Goal: Task Accomplishment & Management: Use online tool/utility

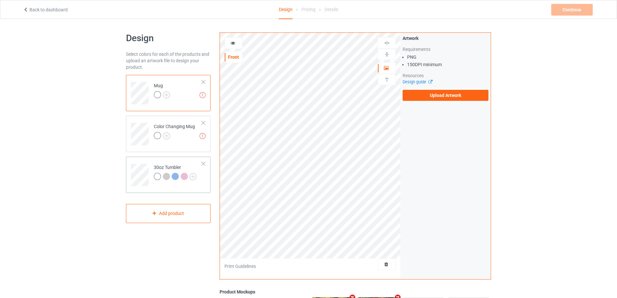
click at [173, 161] on td "30oz Tumbler" at bounding box center [177, 172] width 55 height 27
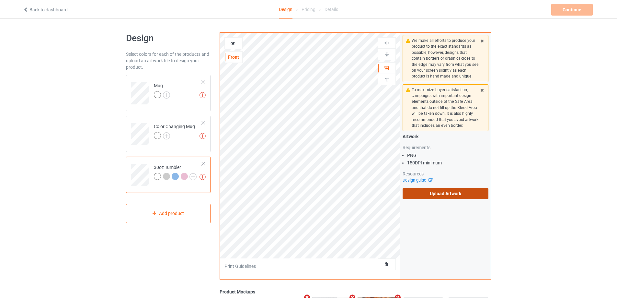
click at [426, 194] on label "Upload Artwork" at bounding box center [445, 193] width 86 height 11
click at [0, 0] on input "Upload Artwork" at bounding box center [0, 0] width 0 height 0
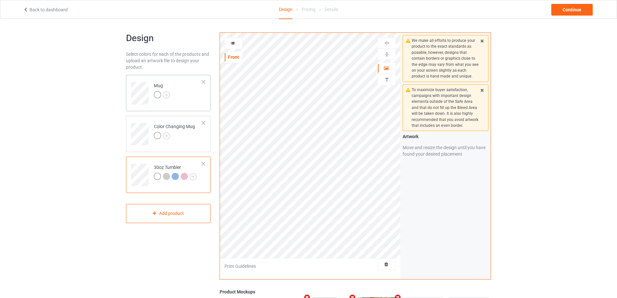
click at [190, 98] on td "Mug" at bounding box center [177, 90] width 55 height 27
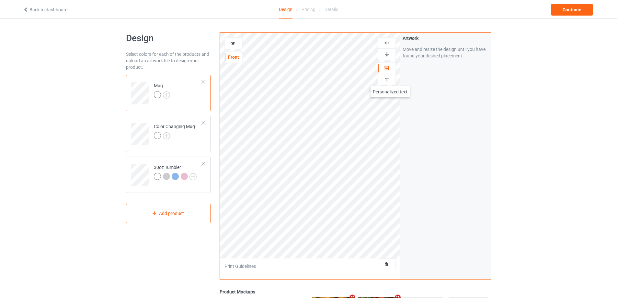
click at [387, 80] on img at bounding box center [387, 79] width 6 height 6
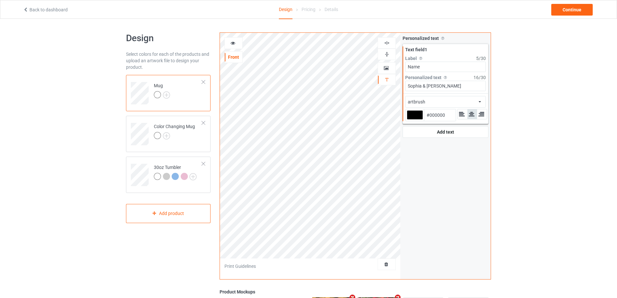
click at [433, 67] on input "Name" at bounding box center [445, 67] width 81 height 10
drag, startPoint x: 431, startPoint y: 66, endPoint x: 388, endPoint y: 65, distance: 43.4
click at [388, 65] on div "artbrush Front Artwork Personalized text Print Guidelines Personalized text All…" at bounding box center [355, 155] width 271 height 247
type input "Year"
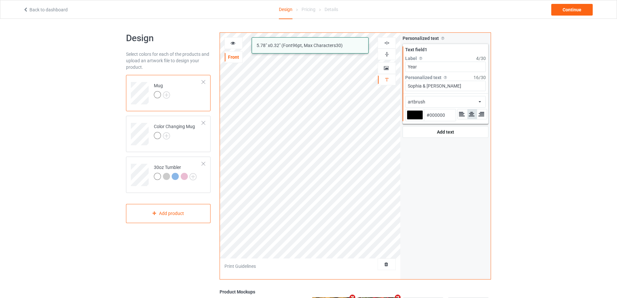
click at [362, 84] on div "artbrush 5.78 " x 0.32 " (Font 96 pt, Max Characters 30 ) Front Artwork Persona…" at bounding box center [355, 155] width 271 height 247
type input "Since [DATE]"
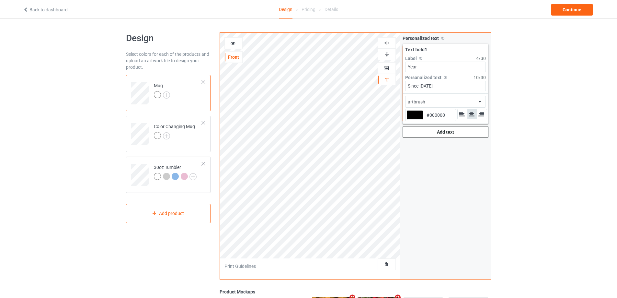
click at [442, 127] on div "Add text" at bounding box center [445, 132] width 86 height 12
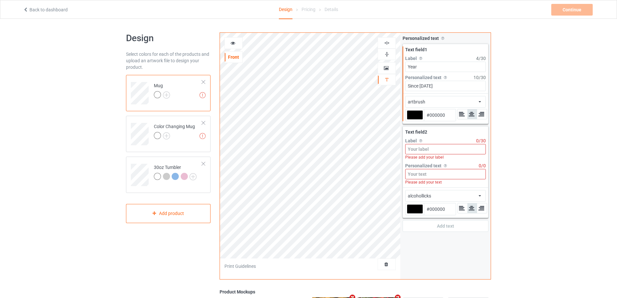
click at [430, 146] on input at bounding box center [445, 149] width 81 height 10
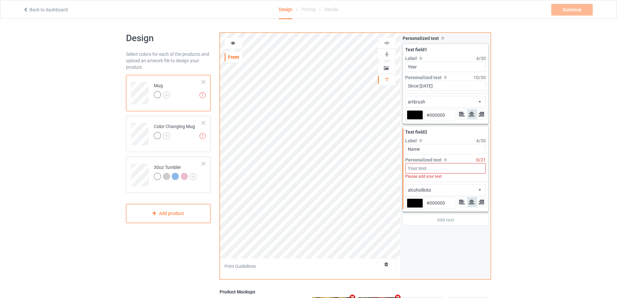
type input "Name"
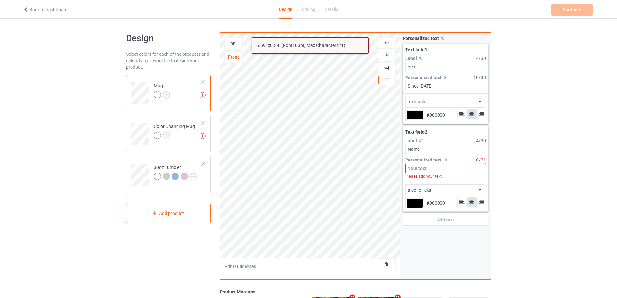
click at [417, 166] on input at bounding box center [445, 168] width 81 height 10
type input "Ư"
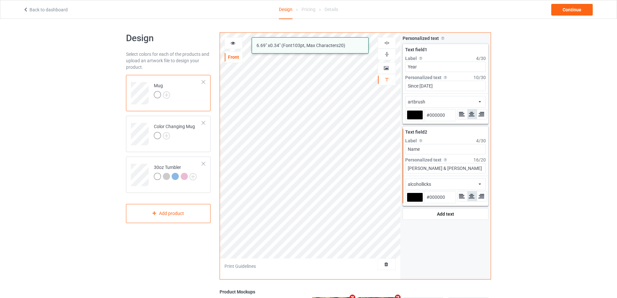
type input "[PERSON_NAME] & [PERSON_NAME]"
click at [431, 183] on div "alcohollicks" at bounding box center [419, 184] width 23 height 6
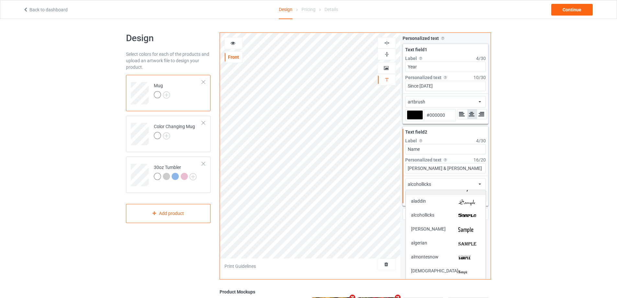
scroll to position [97, 0]
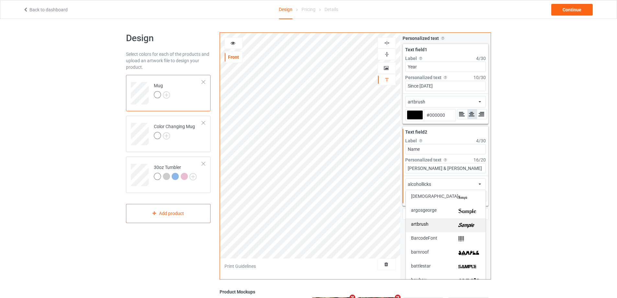
click at [446, 222] on div "artbrush" at bounding box center [445, 224] width 69 height 7
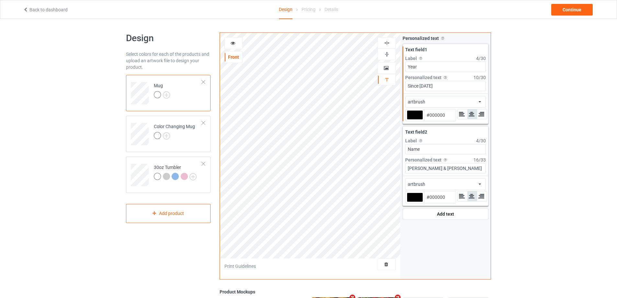
click at [417, 116] on div at bounding box center [415, 114] width 16 height 9
click at [417, 119] on input "#000000" at bounding box center [415, 123] width 16 height 9
type input "#b20000"
type input "#B20000"
type input "#b20000"
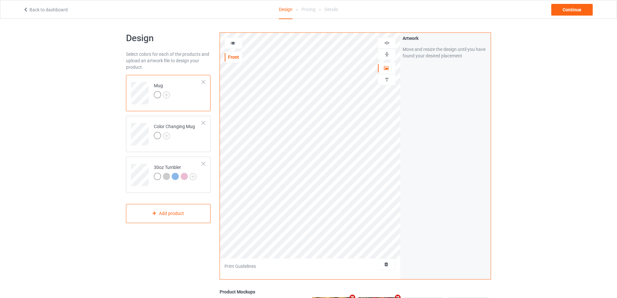
click at [234, 44] on icon at bounding box center [233, 42] width 6 height 5
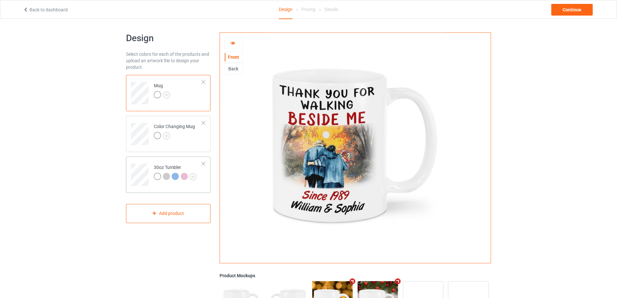
click at [160, 163] on td "30oz Tumbler" at bounding box center [177, 172] width 55 height 27
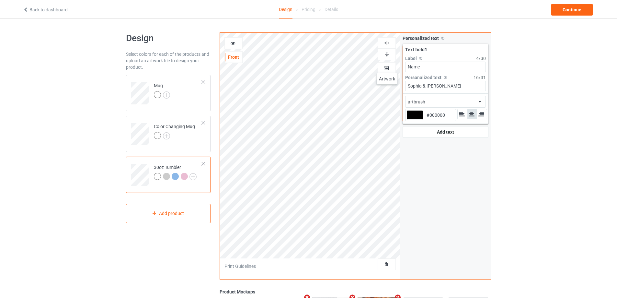
drag, startPoint x: 431, startPoint y: 65, endPoint x: 380, endPoint y: 67, distance: 50.8
click at [386, 67] on div "artbrush alcohollicks Front Artwork Personalized text Print Guidelines Personal…" at bounding box center [355, 155] width 271 height 247
type input "Year"
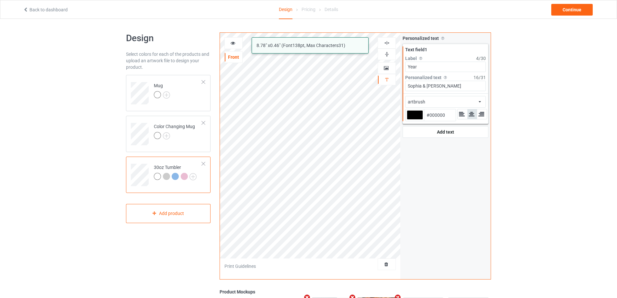
click at [344, 76] on div "artbrush alcohollicks 8.78 " x 0.46 " (Font 138 pt, Max Characters 31 ) Front A…" at bounding box center [355, 155] width 271 height 247
type input "Since [DATE]"
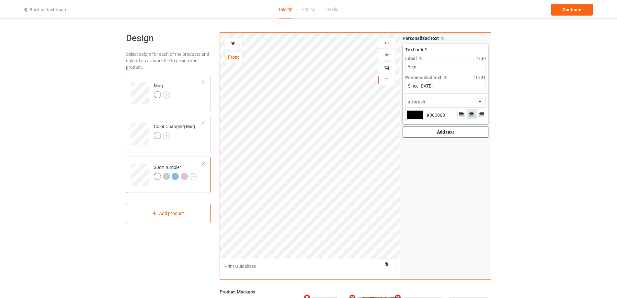
click at [427, 132] on div "Add text" at bounding box center [445, 132] width 86 height 12
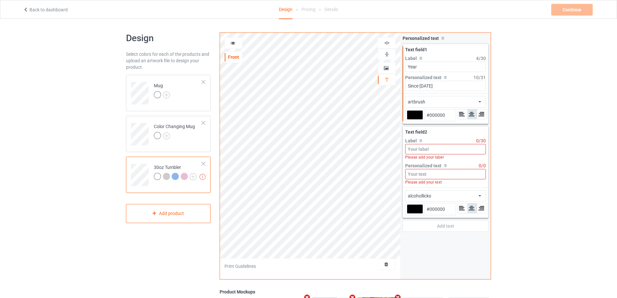
click at [436, 152] on input at bounding box center [445, 149] width 81 height 10
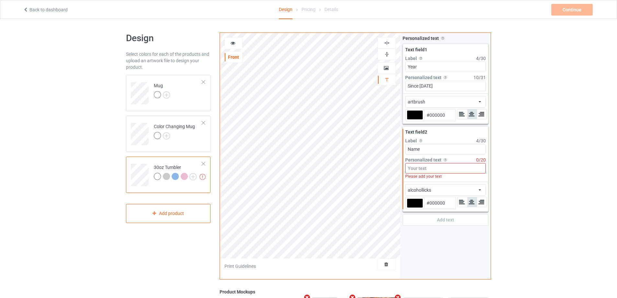
type input "Name"
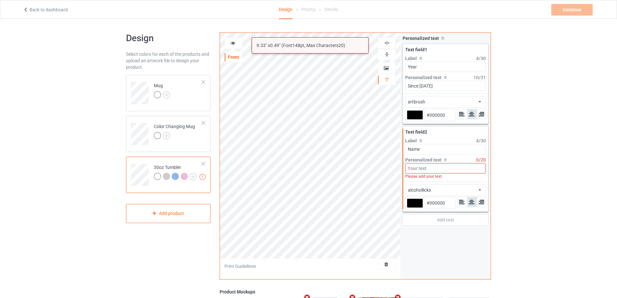
paste input "Ư"
type input "Ư"
paste input "W"
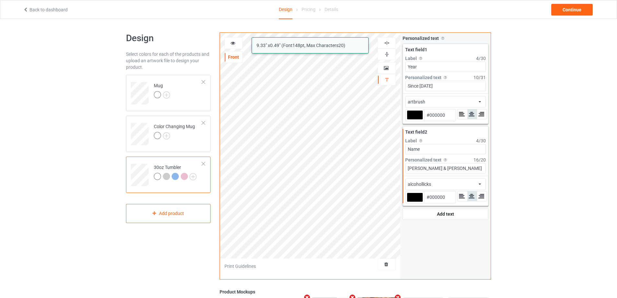
type input "[PERSON_NAME] & [PERSON_NAME]"
click at [464, 181] on div "alcohollicks african airstream aladdin alcohollicks [PERSON_NAME] almontesnow a…" at bounding box center [445, 184] width 81 height 12
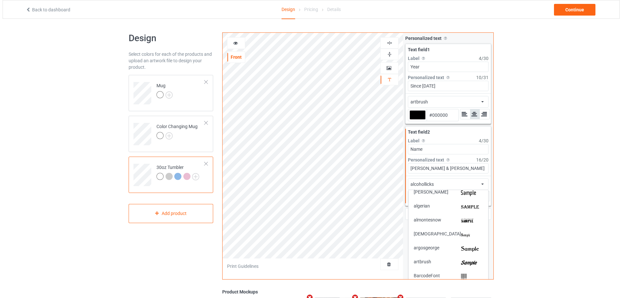
scroll to position [65, 0]
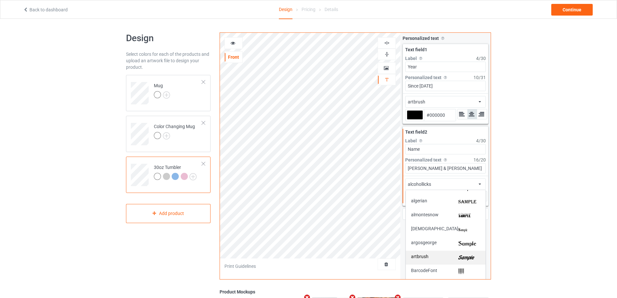
drag, startPoint x: 465, startPoint y: 249, endPoint x: 466, endPoint y: 255, distance: 5.6
click at [466, 255] on div "african airstream aladdin alcohollicks [PERSON_NAME] almontesnow anglicantext a…" at bounding box center [445, 237] width 80 height 97
click at [466, 255] on img at bounding box center [469, 257] width 22 height 7
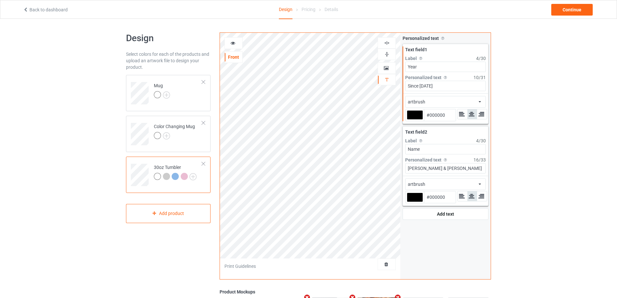
click at [413, 115] on div at bounding box center [415, 114] width 16 height 9
click at [413, 119] on input "#000000" at bounding box center [415, 123] width 16 height 9
type input "#b20000"
type input "#B20000"
type input "#b20000"
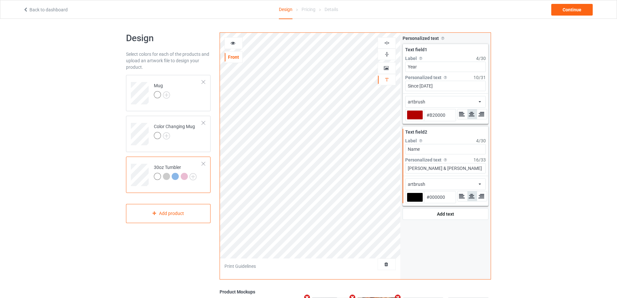
click at [232, 44] on icon at bounding box center [233, 42] width 6 height 5
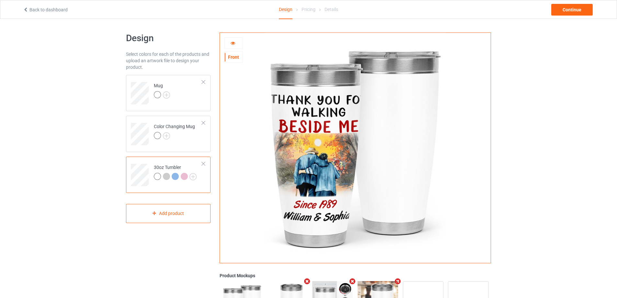
click at [233, 46] on div at bounding box center [233, 43] width 17 height 6
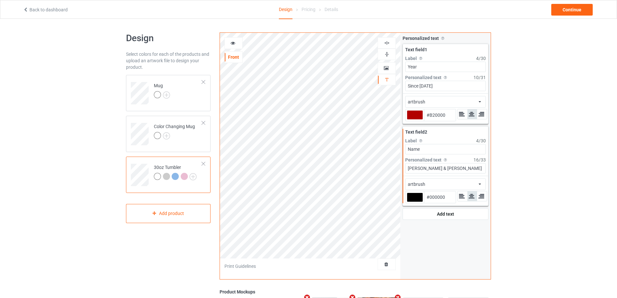
type input "#b20000"
click at [231, 44] on icon at bounding box center [233, 42] width 6 height 5
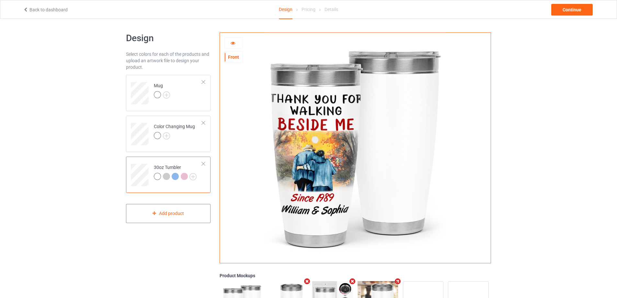
click at [234, 42] on icon at bounding box center [233, 42] width 6 height 5
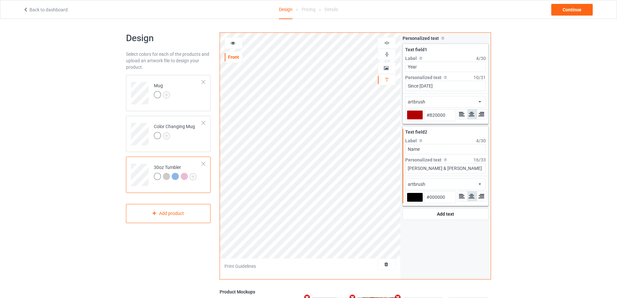
type input "#b20000"
click at [234, 41] on icon at bounding box center [233, 42] width 6 height 5
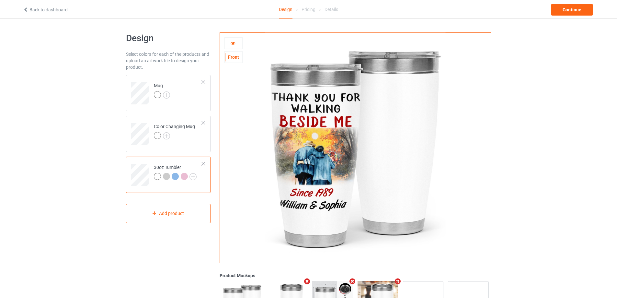
click at [231, 41] on icon at bounding box center [233, 42] width 6 height 5
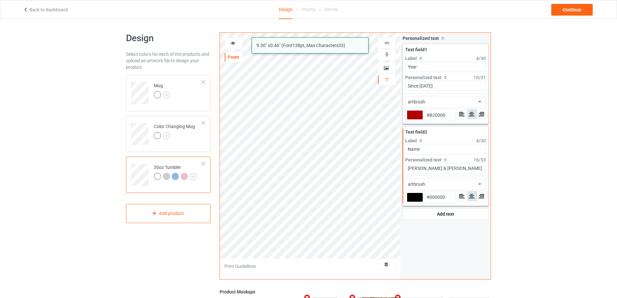
type input "#b20000"
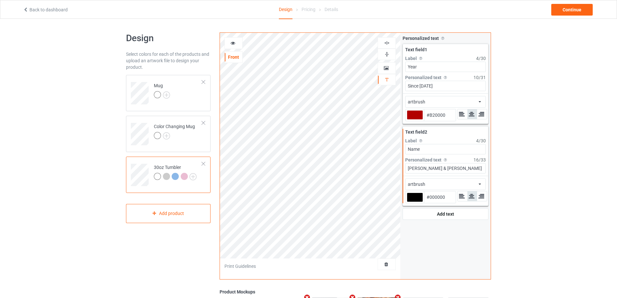
click at [232, 44] on icon at bounding box center [233, 42] width 6 height 5
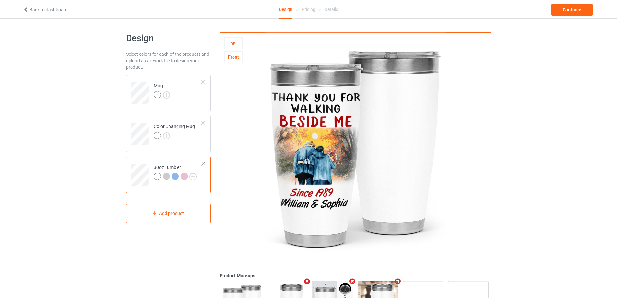
click at [231, 50] on div "Front" at bounding box center [233, 50] width 18 height 26
click at [234, 43] on icon at bounding box center [233, 42] width 6 height 5
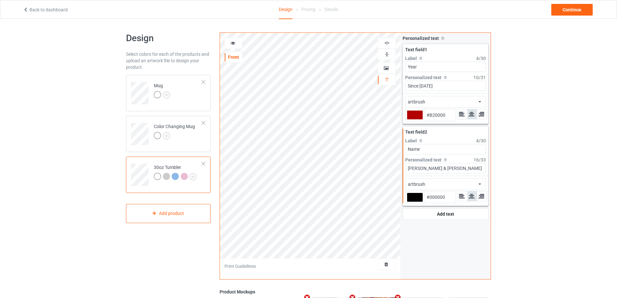
type input "#b20000"
click at [231, 40] on icon at bounding box center [233, 42] width 6 height 5
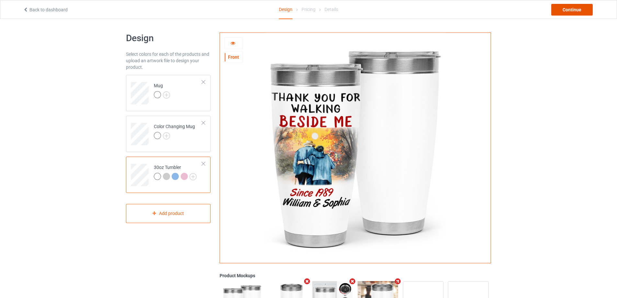
click at [579, 10] on div "Continue" at bounding box center [571, 10] width 41 height 12
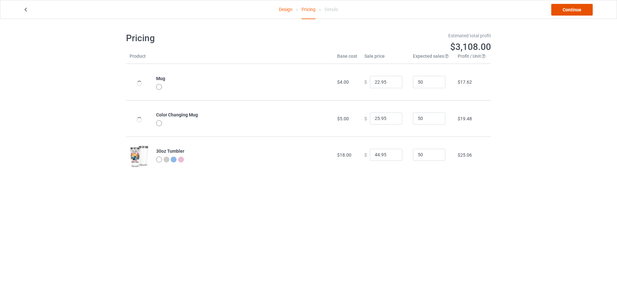
click at [578, 11] on link "Continue" at bounding box center [571, 10] width 41 height 12
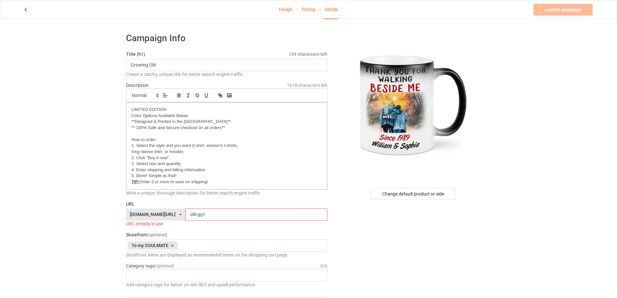
drag, startPoint x: 197, startPoint y: 215, endPoint x: 188, endPoint y: 214, distance: 8.8
click at [188, 214] on input "old-gg1" at bounding box center [256, 214] width 142 height 12
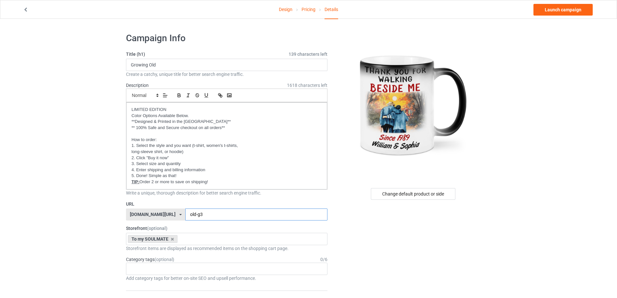
type input "old-g3"
drag, startPoint x: 169, startPoint y: 65, endPoint x: 104, endPoint y: 58, distance: 65.5
type input "Beside Me"
click at [563, 10] on link "Launch campaign" at bounding box center [562, 10] width 59 height 12
